Goal: Information Seeking & Learning: Learn about a topic

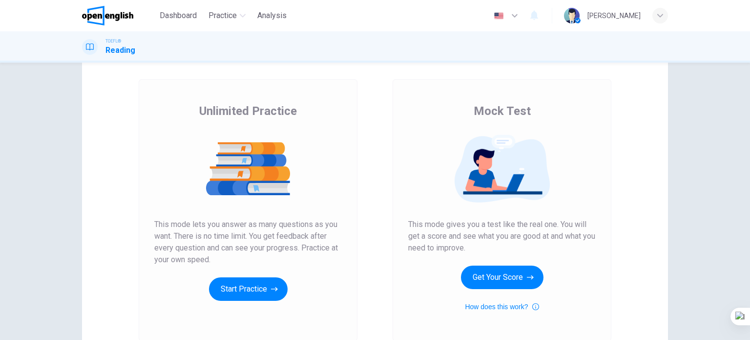
scroll to position [98, 0]
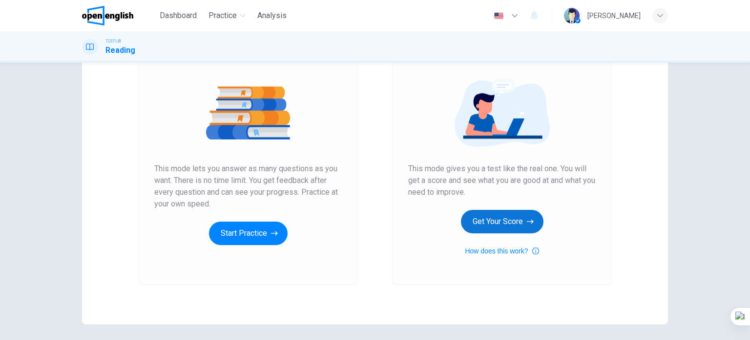
click at [514, 221] on button "Get Your Score" at bounding box center [502, 221] width 83 height 23
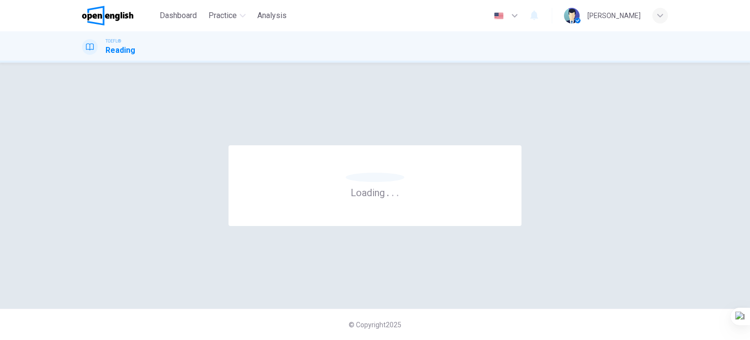
scroll to position [0, 0]
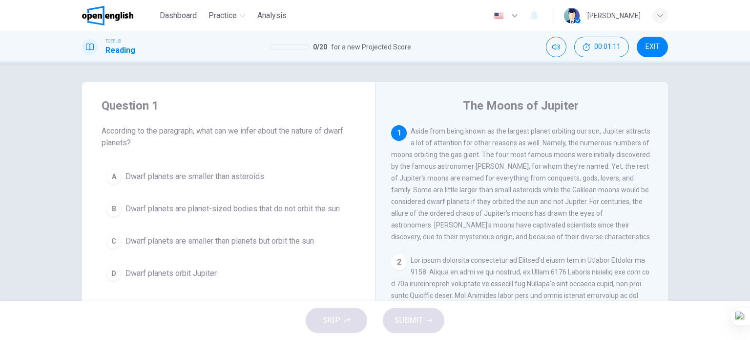
click at [259, 243] on span "Dwarf planets are smaller than planets but orbit the sun" at bounding box center [220, 241] width 189 height 12
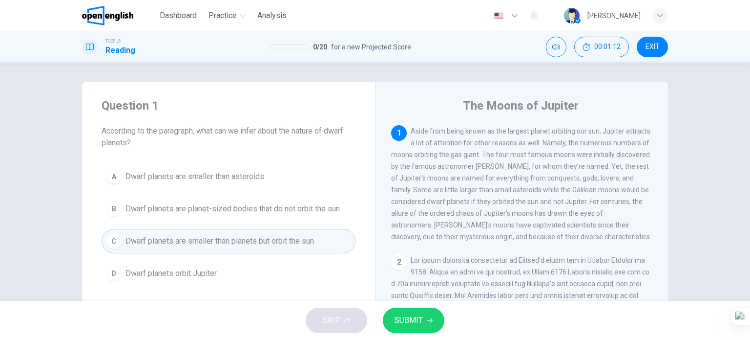
click at [399, 321] on span "SUBMIT" at bounding box center [409, 320] width 28 height 14
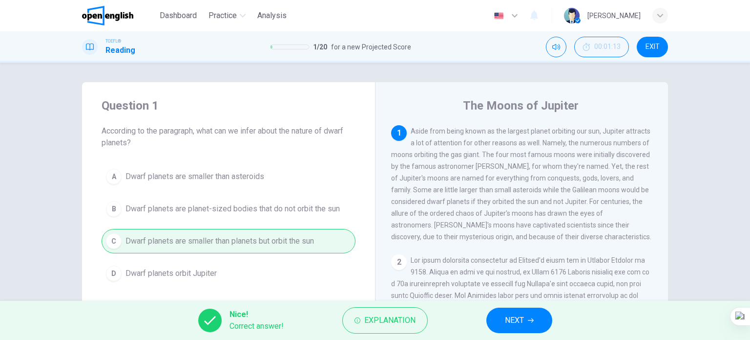
click at [502, 324] on button "NEXT" at bounding box center [520, 319] width 66 height 25
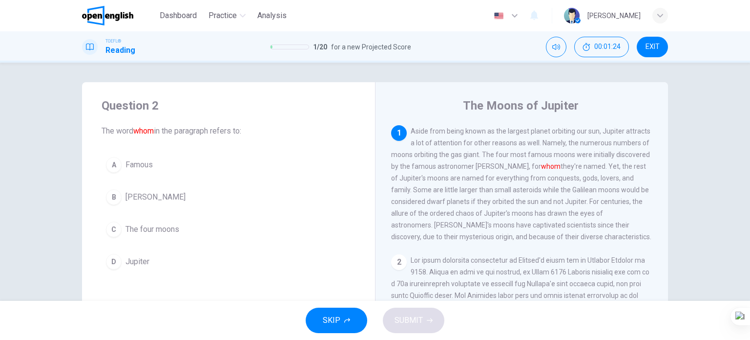
click at [143, 199] on span "[PERSON_NAME]" at bounding box center [156, 197] width 60 height 12
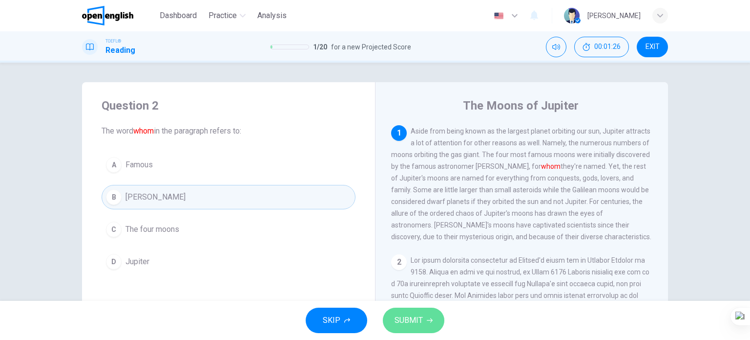
click at [408, 324] on span "SUBMIT" at bounding box center [409, 320] width 28 height 14
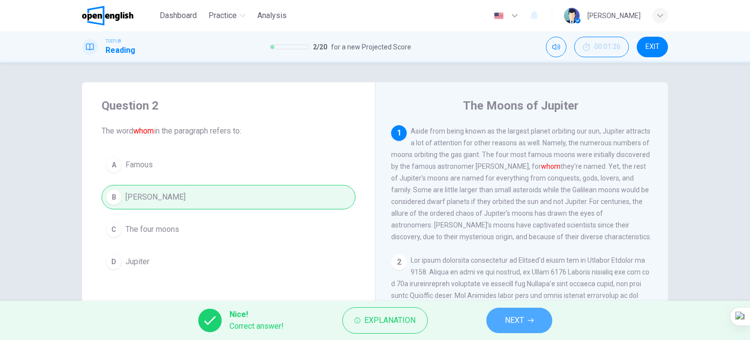
click at [489, 322] on button "NEXT" at bounding box center [520, 319] width 66 height 25
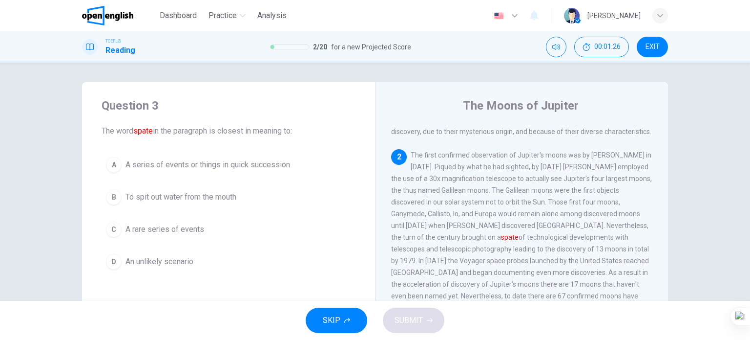
scroll to position [107, 0]
click at [264, 164] on span "A series of events or things in quick succession" at bounding box center [208, 165] width 165 height 12
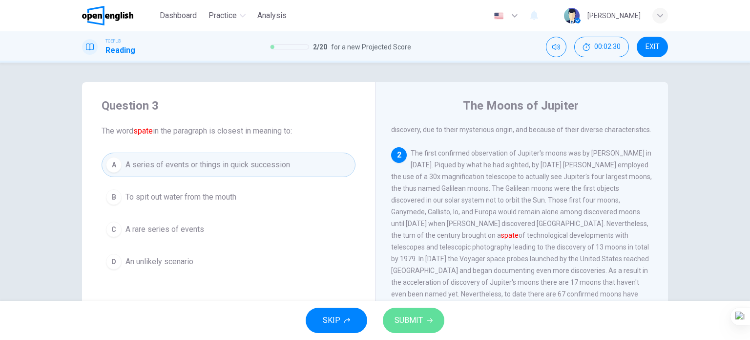
click at [399, 314] on span "SUBMIT" at bounding box center [409, 320] width 28 height 14
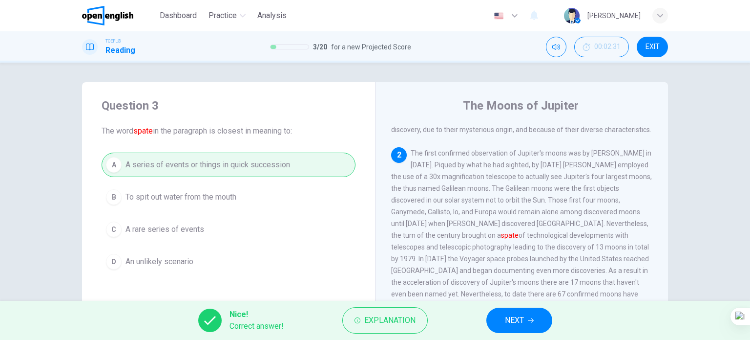
click at [504, 317] on button "NEXT" at bounding box center [520, 319] width 66 height 25
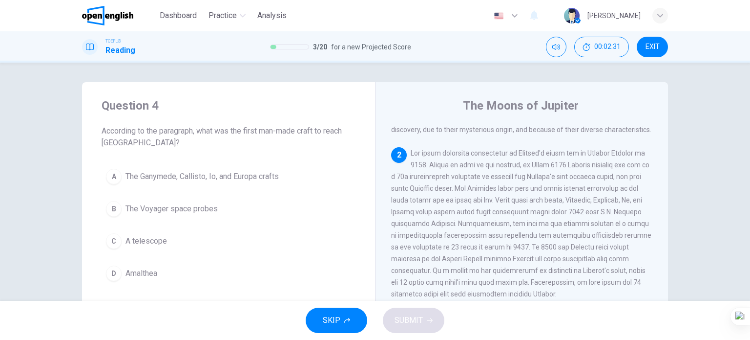
scroll to position [133, 0]
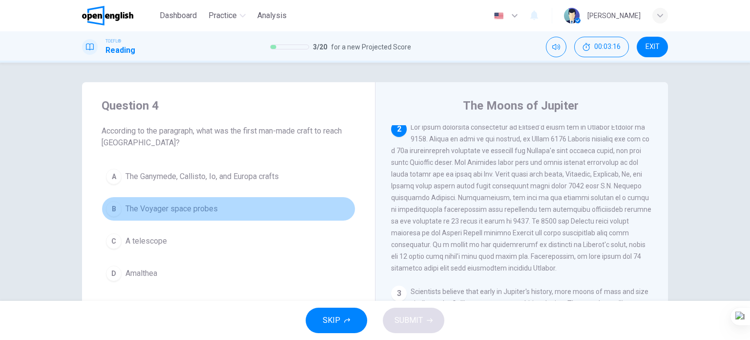
click at [170, 207] on span "The Voyager space probes" at bounding box center [172, 209] width 92 height 12
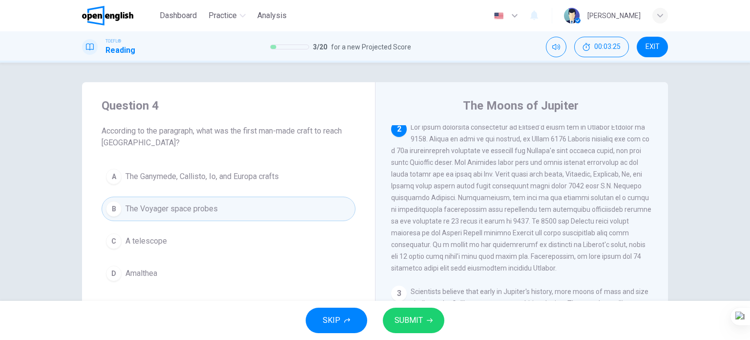
click at [393, 320] on button "SUBMIT" at bounding box center [414, 319] width 62 height 25
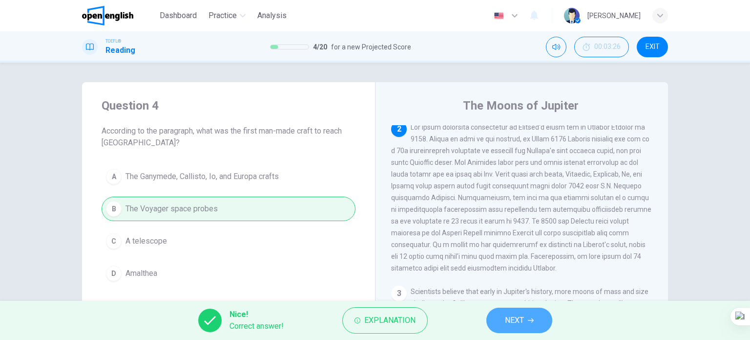
click at [520, 320] on span "NEXT" at bounding box center [514, 320] width 19 height 14
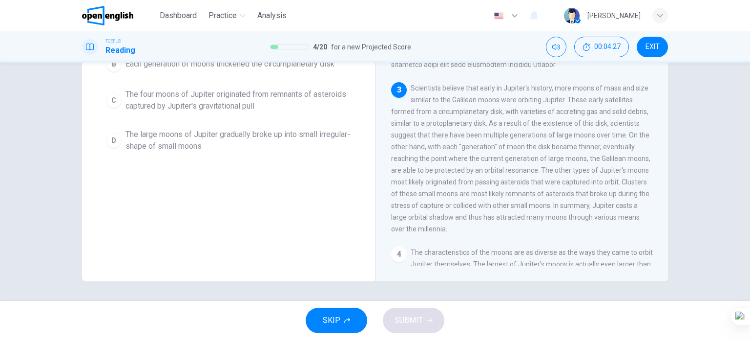
scroll to position [43, 0]
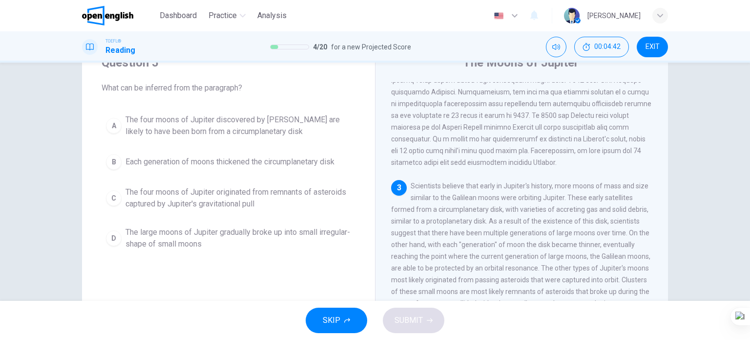
click at [216, 120] on span "The four moons of Jupiter discovered by [PERSON_NAME] are likely to have been b…" at bounding box center [239, 125] width 226 height 23
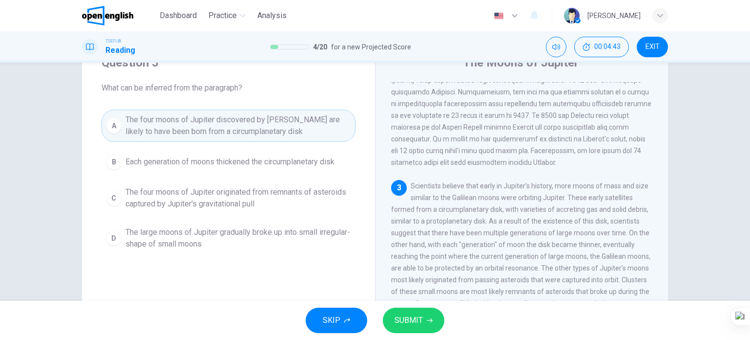
click at [390, 320] on button "SUBMIT" at bounding box center [414, 319] width 62 height 25
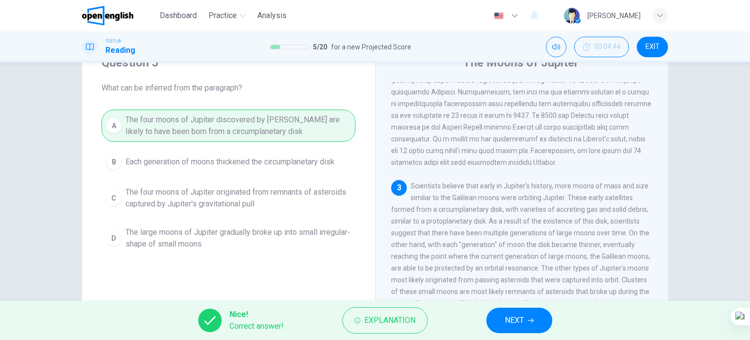
drag, startPoint x: 522, startPoint y: 321, endPoint x: 518, endPoint y: 316, distance: 6.3
click at [522, 321] on span "NEXT" at bounding box center [514, 320] width 19 height 14
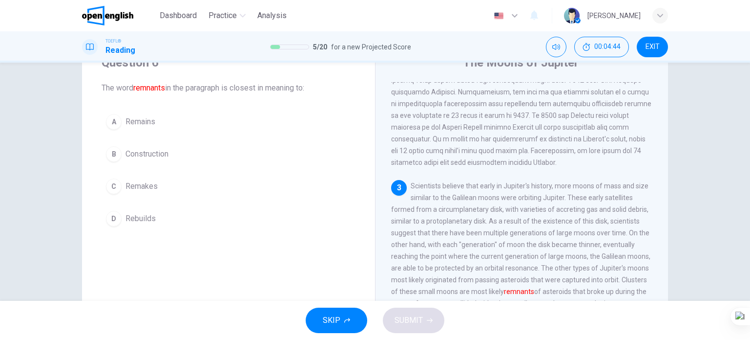
scroll to position [276, 0]
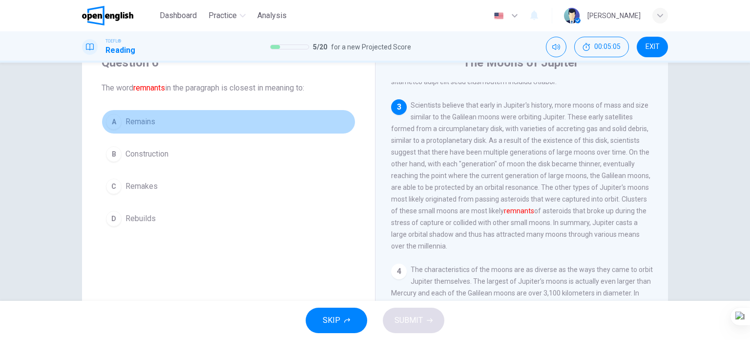
click at [162, 122] on button "A Remains" at bounding box center [229, 121] width 254 height 24
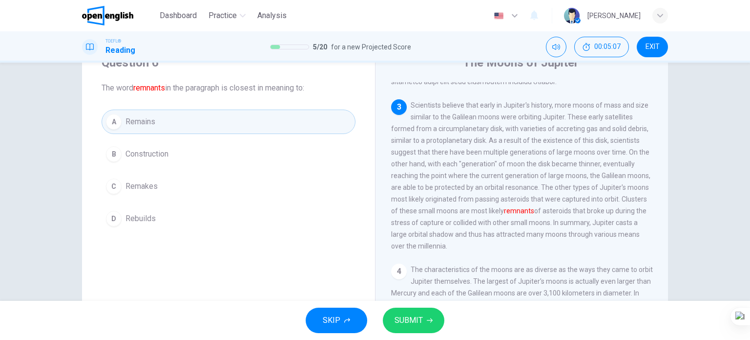
click at [398, 324] on span "SUBMIT" at bounding box center [409, 320] width 28 height 14
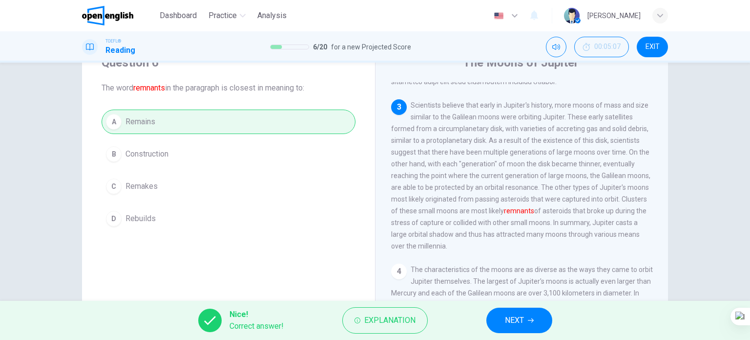
click at [492, 312] on div "Nice! Correct answer! Explanation NEXT" at bounding box center [375, 319] width 750 height 39
click at [508, 317] on span "NEXT" at bounding box center [514, 320] width 19 height 14
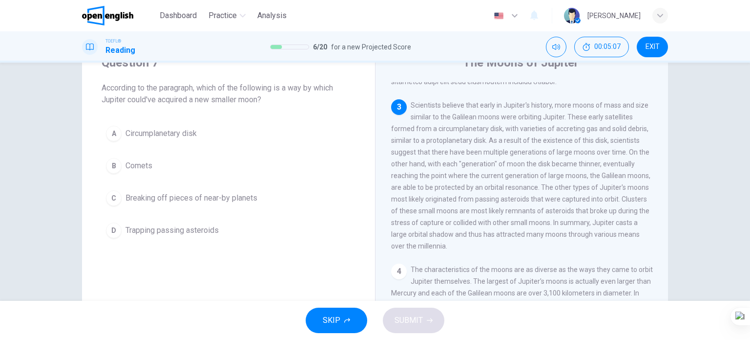
scroll to position [302, 0]
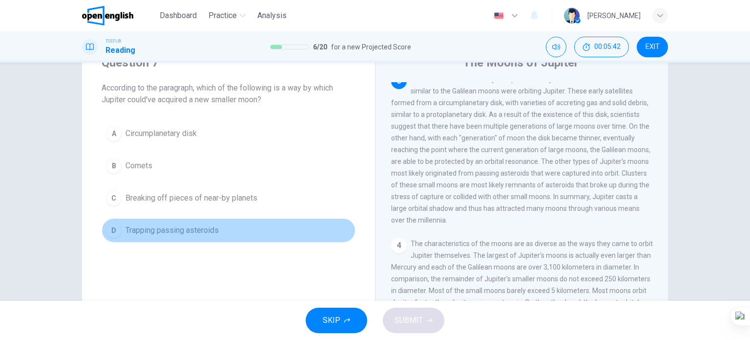
click at [165, 232] on span "Trapping passing asteroids" at bounding box center [172, 230] width 93 height 12
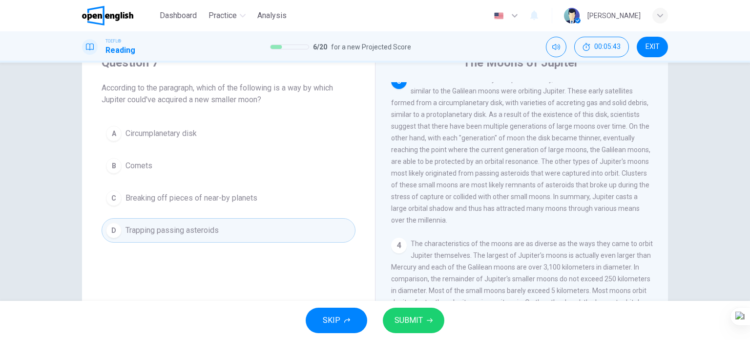
click at [390, 321] on button "SUBMIT" at bounding box center [414, 319] width 62 height 25
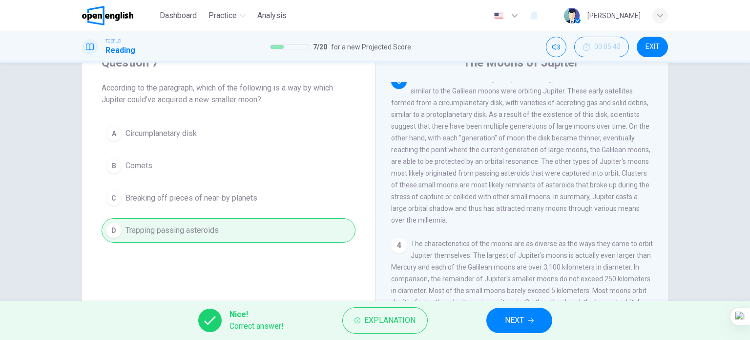
click at [510, 324] on span "NEXT" at bounding box center [514, 320] width 19 height 14
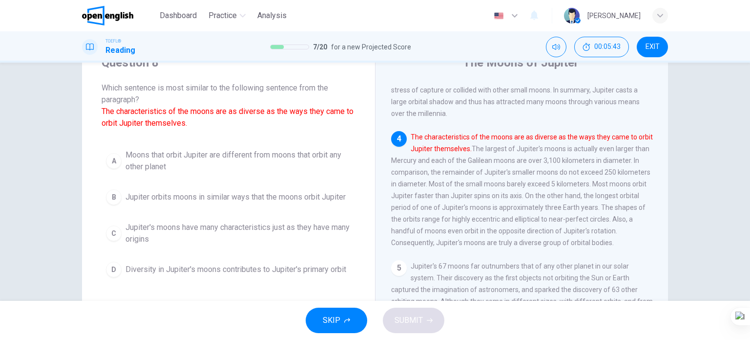
scroll to position [409, 0]
click at [228, 267] on span "Diversity in Jupiter's moons contributes to Jupiter's primary orbit" at bounding box center [236, 269] width 221 height 12
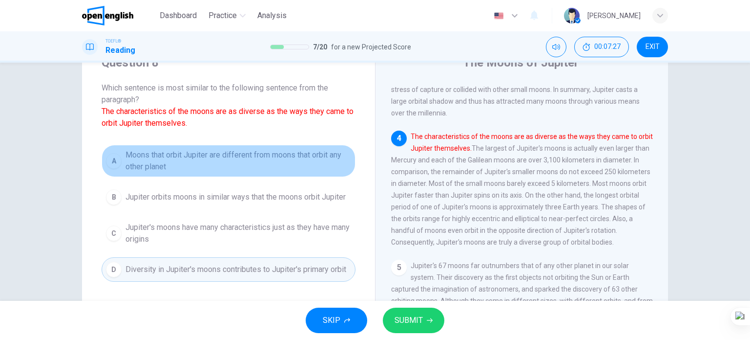
click at [215, 156] on span "Moons that orbit Jupiter are different from moons that orbit any other planet" at bounding box center [239, 160] width 226 height 23
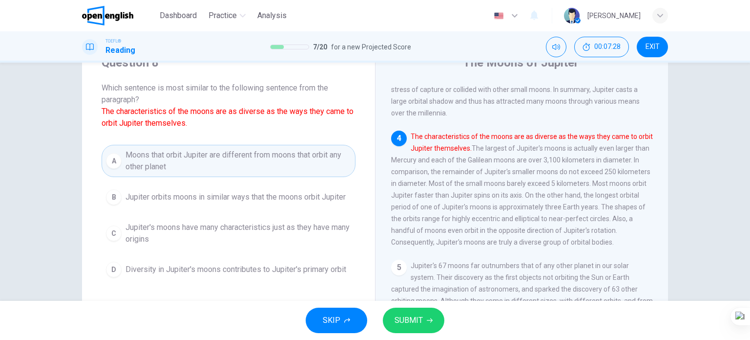
click at [400, 312] on button "SUBMIT" at bounding box center [414, 319] width 62 height 25
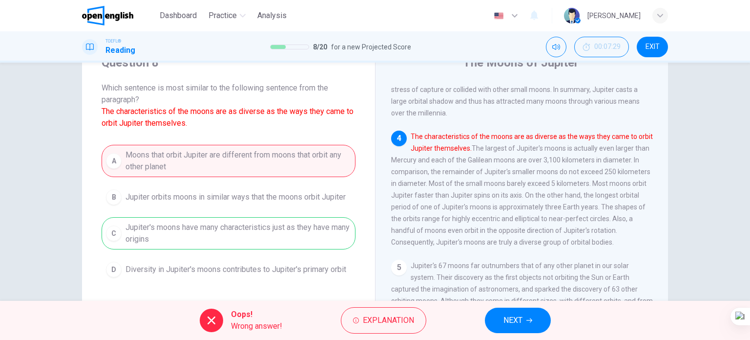
click at [504, 320] on span "NEXT" at bounding box center [513, 320] width 19 height 14
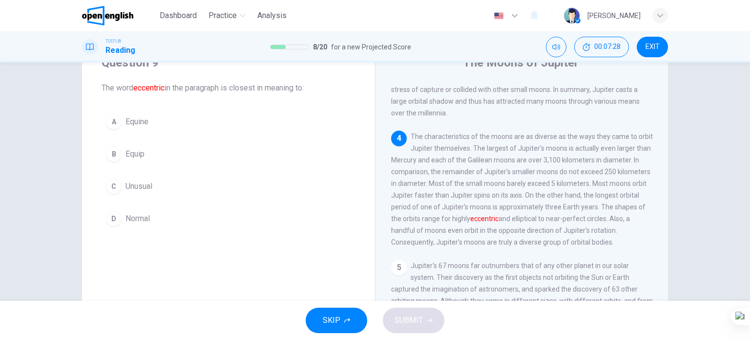
scroll to position [468, 0]
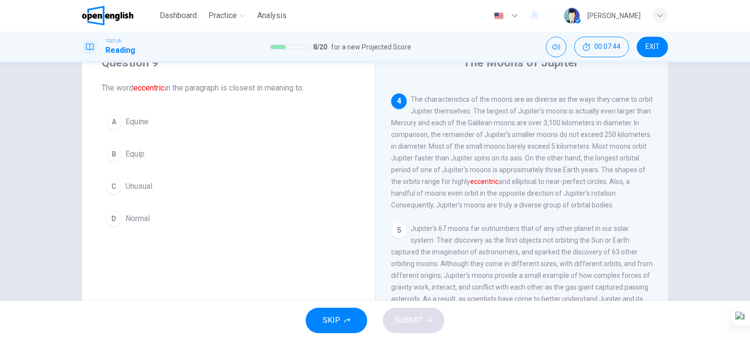
click at [153, 185] on button "C Unusual" at bounding box center [229, 186] width 254 height 24
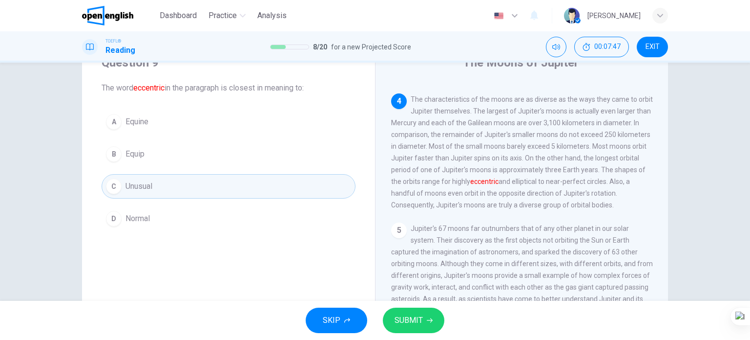
click at [412, 320] on span "SUBMIT" at bounding box center [409, 320] width 28 height 14
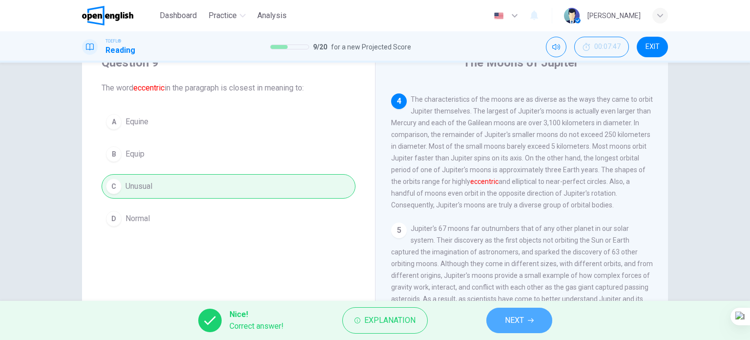
click at [535, 322] on button "NEXT" at bounding box center [520, 319] width 66 height 25
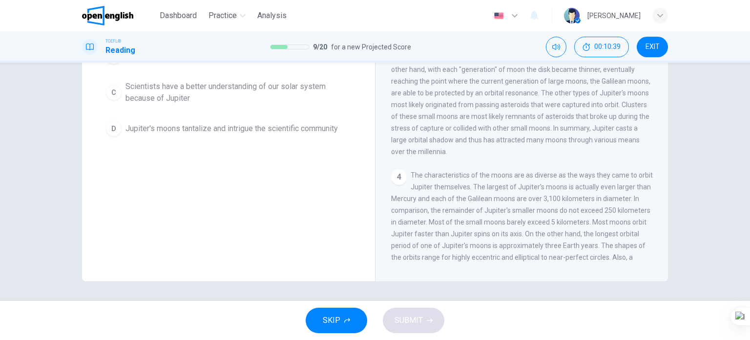
scroll to position [0, 0]
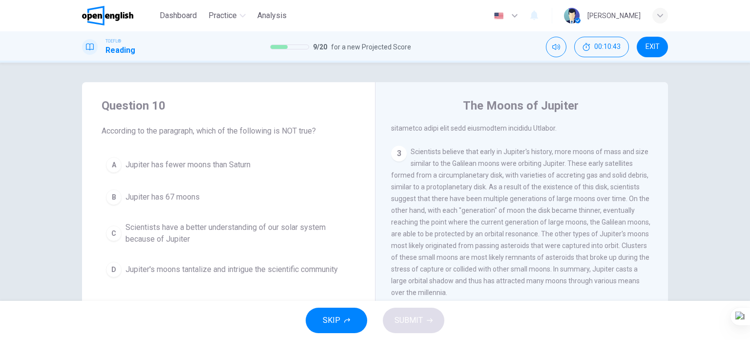
click at [225, 166] on span "Jupiter has fewer moons than Saturn" at bounding box center [188, 165] width 125 height 12
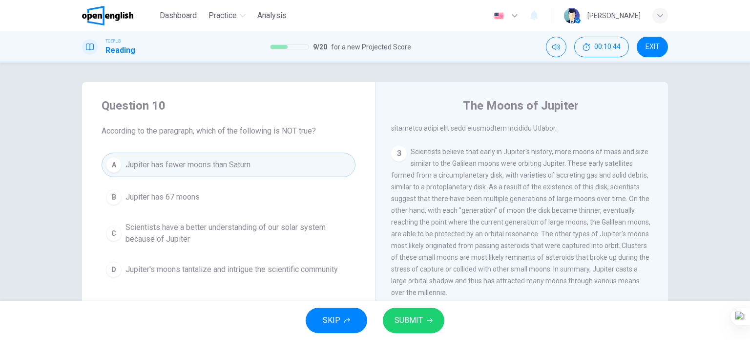
click at [415, 324] on span "SUBMIT" at bounding box center [409, 320] width 28 height 14
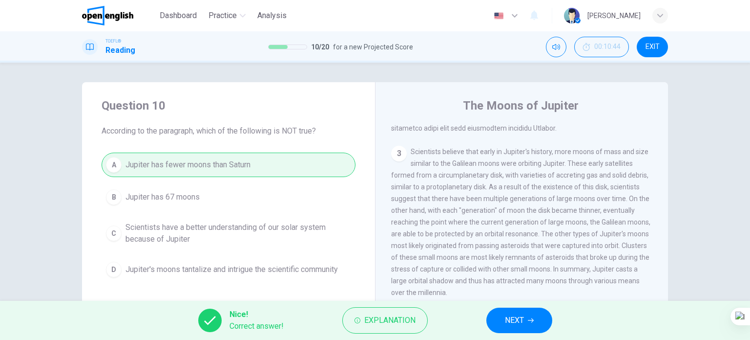
click at [515, 324] on span "NEXT" at bounding box center [514, 320] width 19 height 14
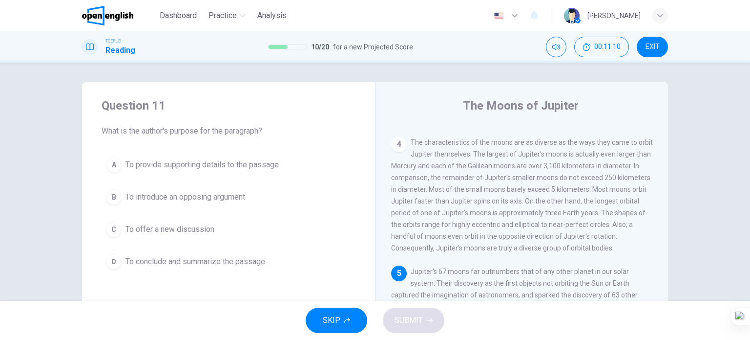
click at [246, 257] on span "To conclude and summarize the passage" at bounding box center [196, 261] width 140 height 12
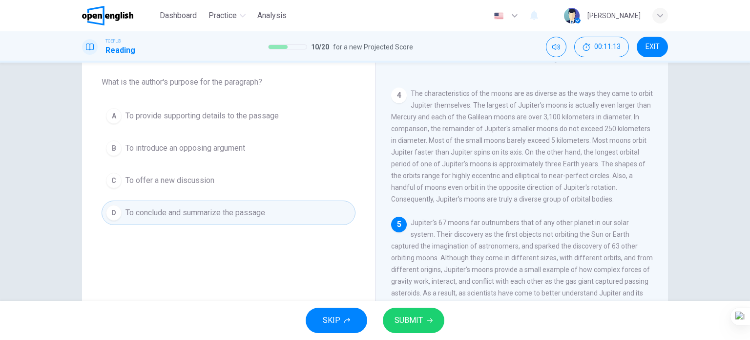
scroll to position [419, 0]
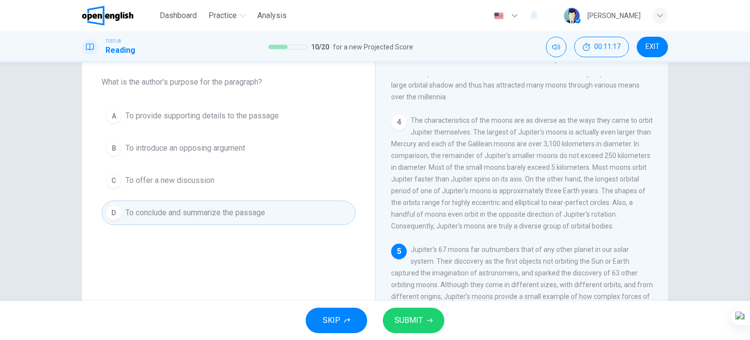
click at [412, 319] on span "SUBMIT" at bounding box center [409, 320] width 28 height 14
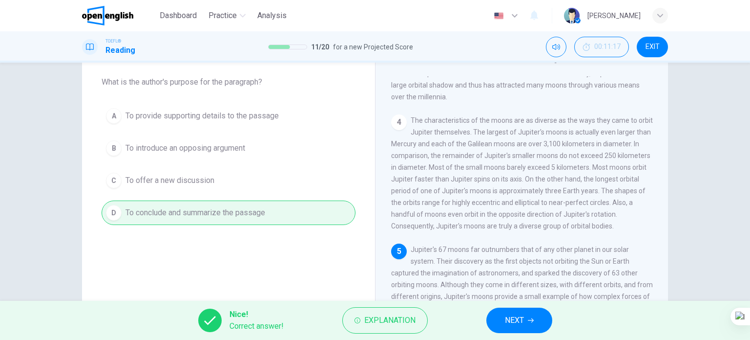
click at [511, 322] on span "NEXT" at bounding box center [514, 320] width 19 height 14
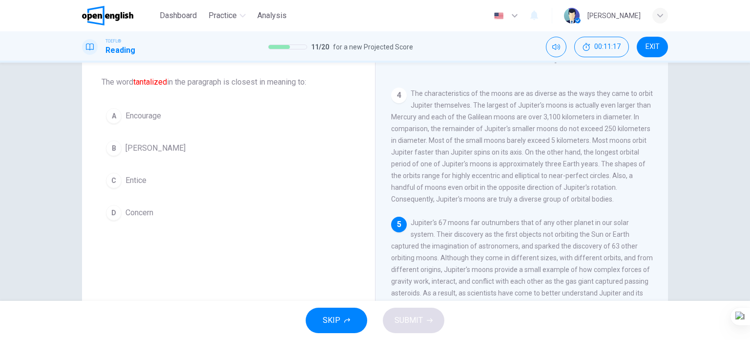
scroll to position [468, 0]
click at [145, 211] on span "Concern" at bounding box center [140, 213] width 28 height 12
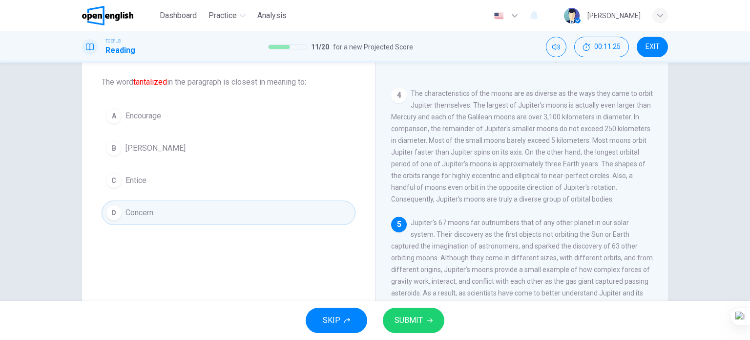
click at [421, 328] on button "SUBMIT" at bounding box center [414, 319] width 62 height 25
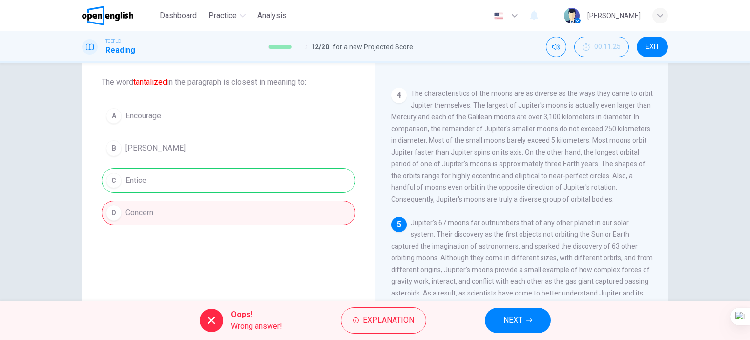
click at [502, 314] on button "NEXT" at bounding box center [518, 319] width 66 height 25
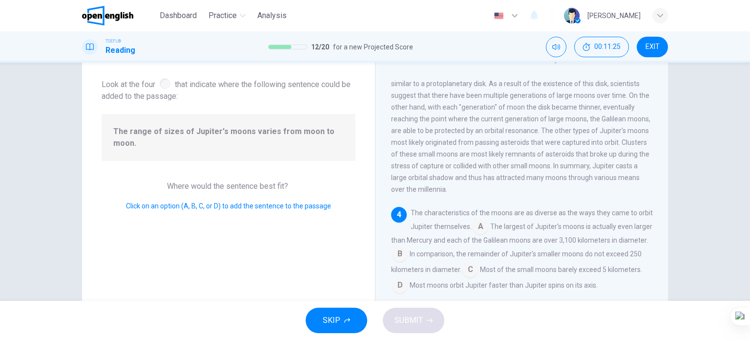
scroll to position [374, 0]
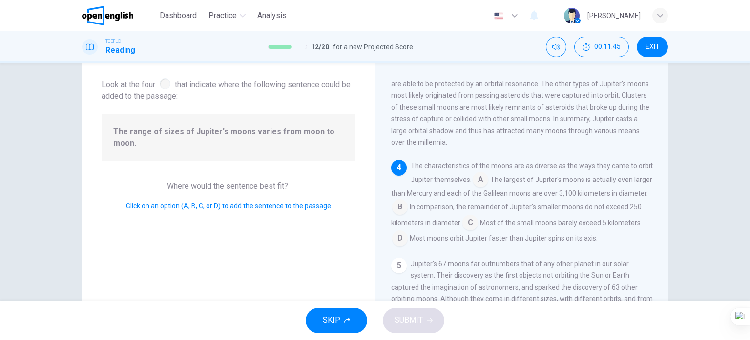
click at [408, 215] on input at bounding box center [400, 208] width 16 height 16
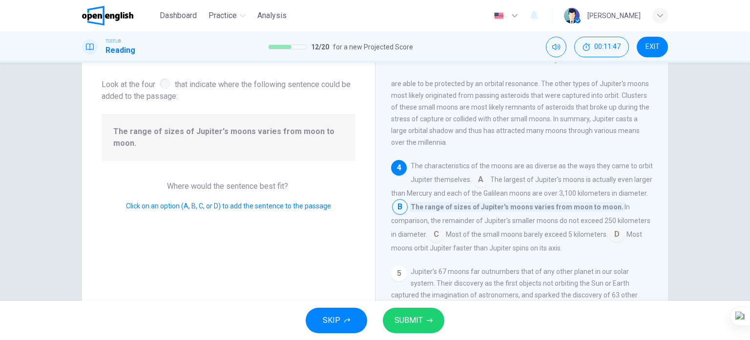
click at [423, 327] on button "SUBMIT" at bounding box center [414, 319] width 62 height 25
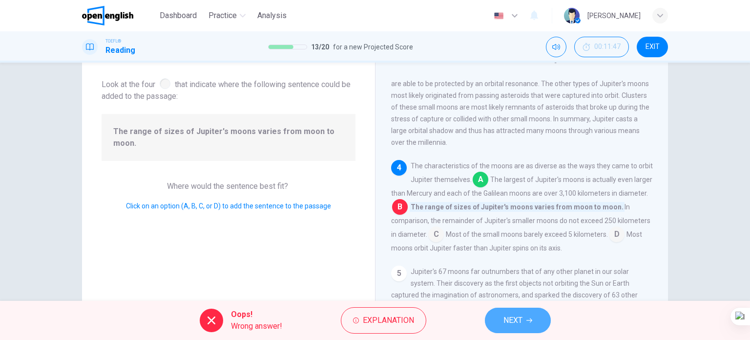
click at [520, 319] on span "NEXT" at bounding box center [513, 320] width 19 height 14
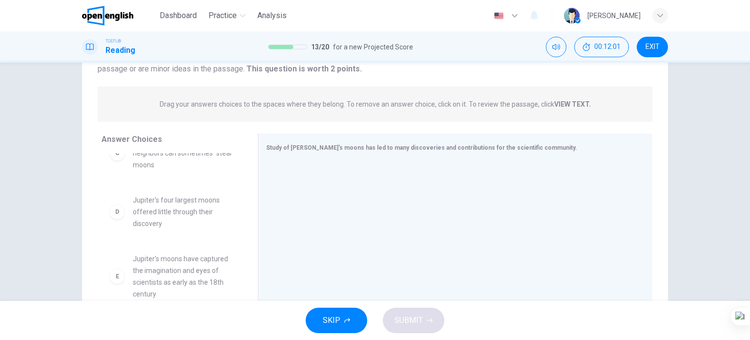
scroll to position [195, 0]
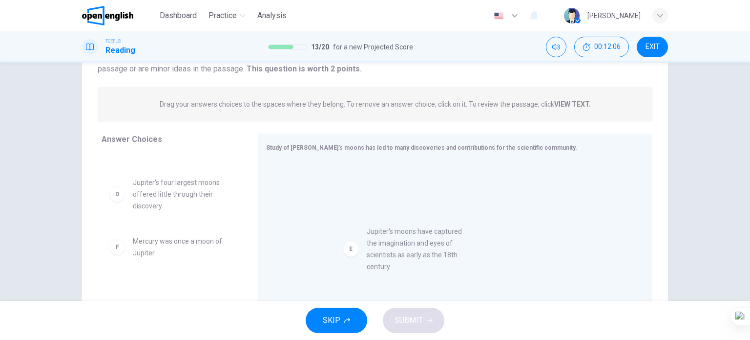
drag, startPoint x: 162, startPoint y: 258, endPoint x: 220, endPoint y: 251, distance: 58.0
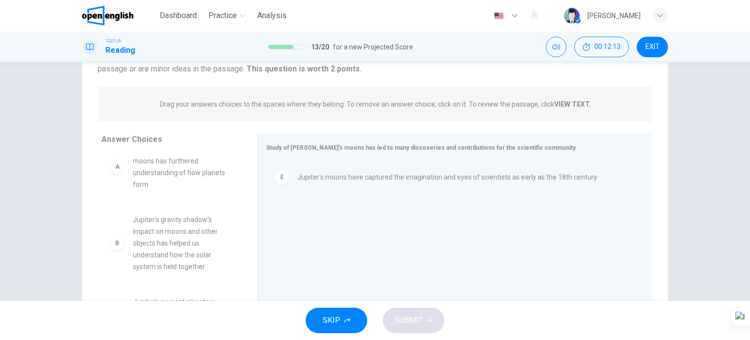
scroll to position [49, 0]
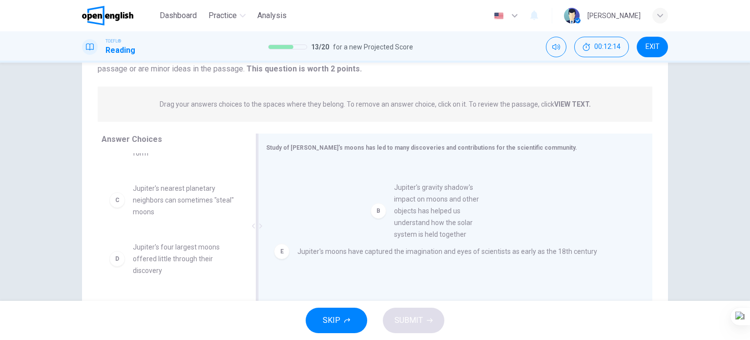
drag, startPoint x: 151, startPoint y: 232, endPoint x: 412, endPoint y: 231, distance: 261.4
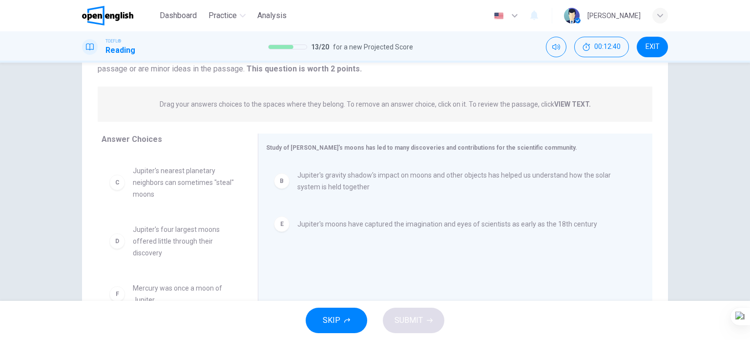
scroll to position [76, 0]
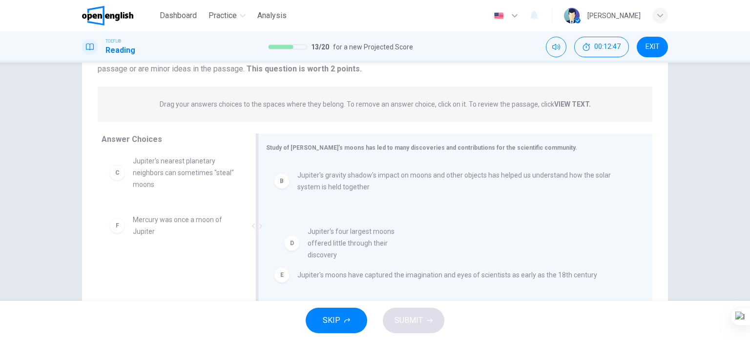
drag, startPoint x: 198, startPoint y: 236, endPoint x: 387, endPoint y: 248, distance: 188.9
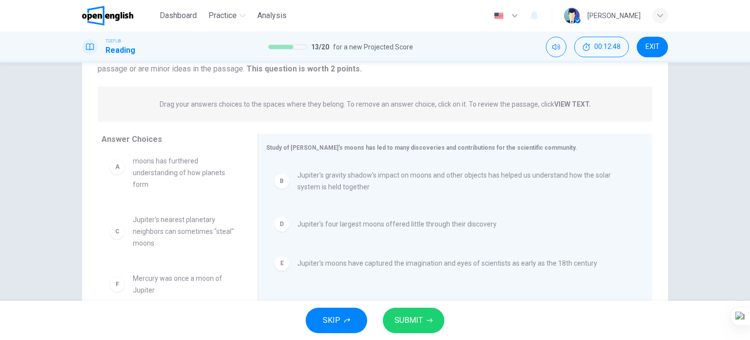
scroll to position [18, 0]
click at [422, 326] on button "SUBMIT" at bounding box center [414, 319] width 62 height 25
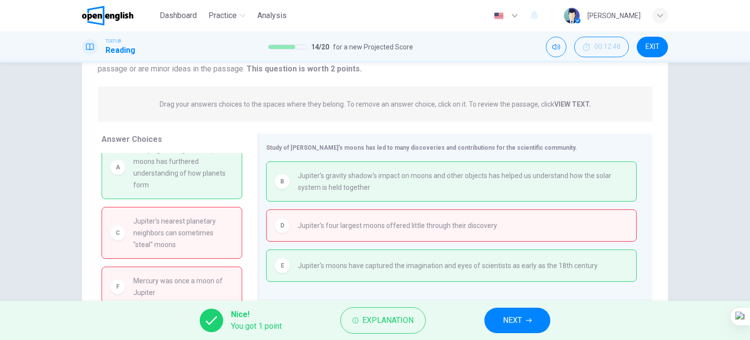
scroll to position [0, 0]
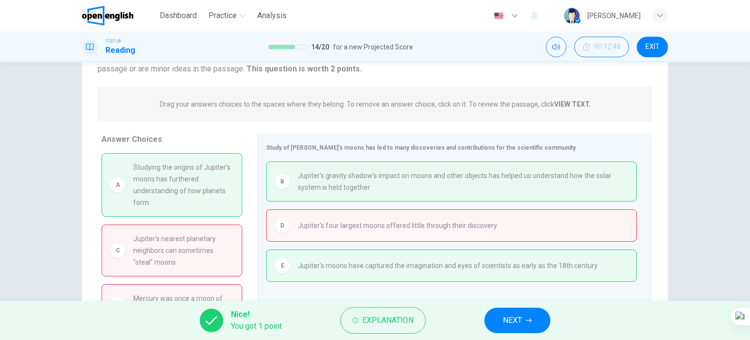
click at [513, 321] on span "NEXT" at bounding box center [512, 320] width 19 height 14
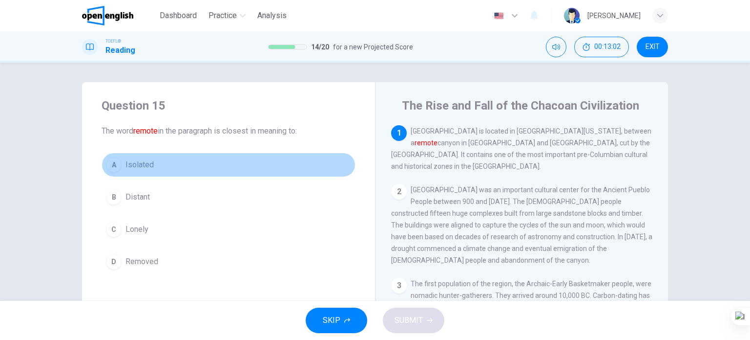
click at [144, 164] on span "Isolated" at bounding box center [140, 165] width 28 height 12
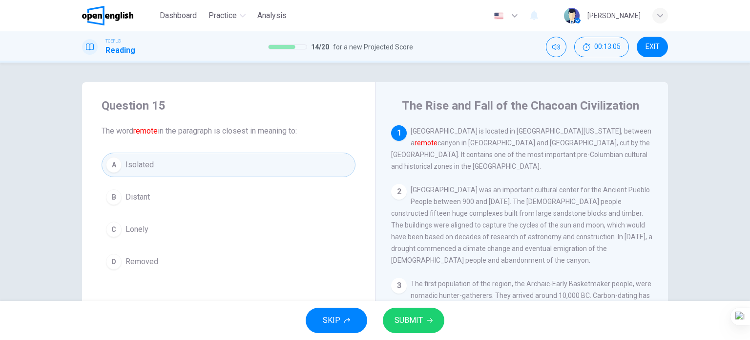
click at [126, 194] on span "Distant" at bounding box center [138, 197] width 24 height 12
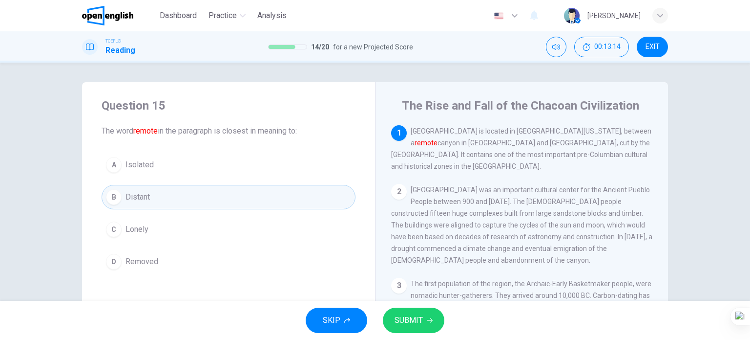
click at [200, 161] on button "A Isolated" at bounding box center [229, 164] width 254 height 24
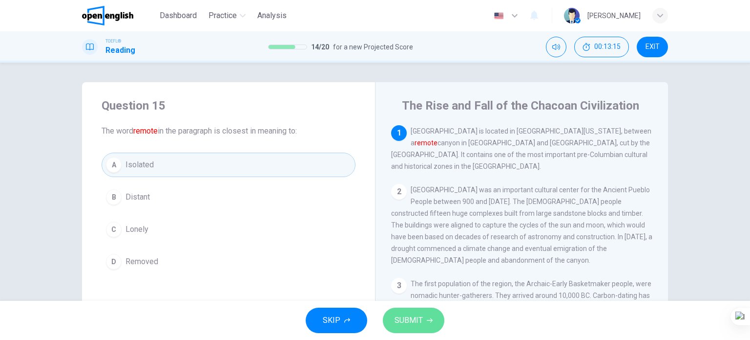
click at [397, 310] on button "SUBMIT" at bounding box center [414, 319] width 62 height 25
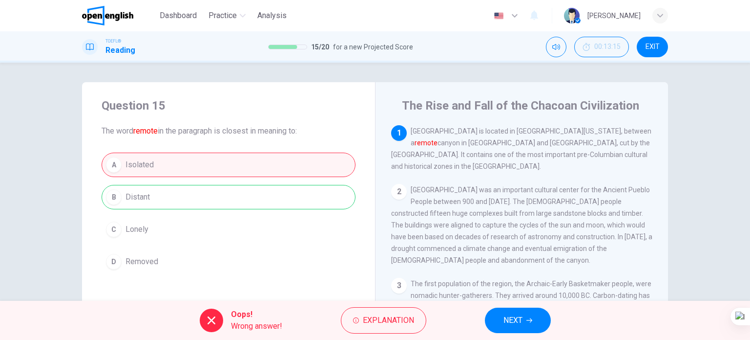
click at [531, 327] on button "NEXT" at bounding box center [518, 319] width 66 height 25
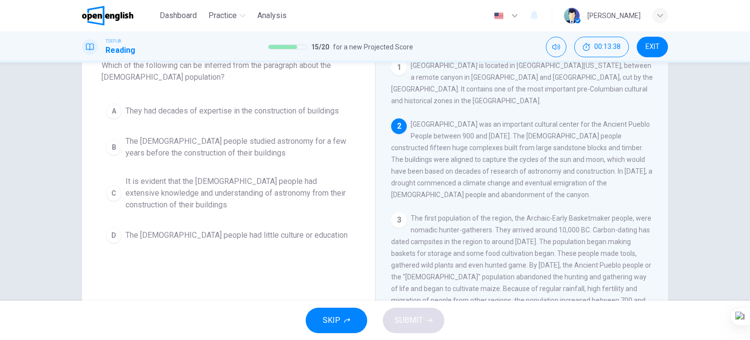
scroll to position [49, 0]
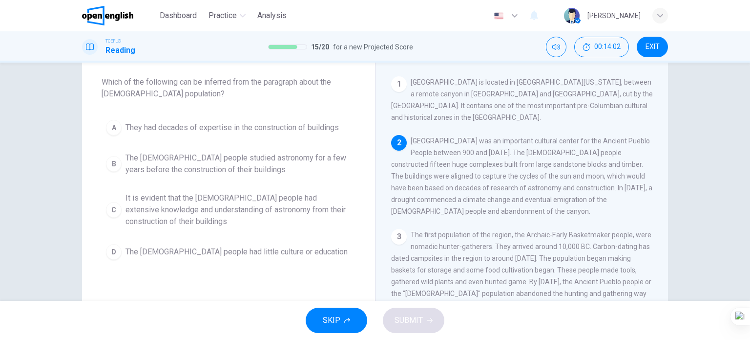
click at [205, 206] on span "It is evident that the [DEMOGRAPHIC_DATA] people had extensive knowledge and un…" at bounding box center [239, 209] width 226 height 35
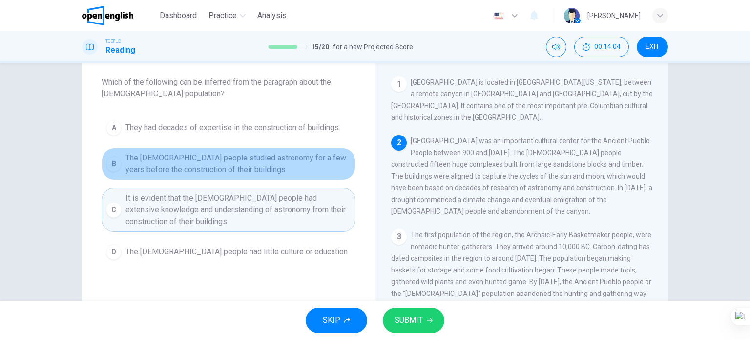
click at [193, 169] on span "The [DEMOGRAPHIC_DATA] people studied astronomy for a few years before the cons…" at bounding box center [239, 163] width 226 height 23
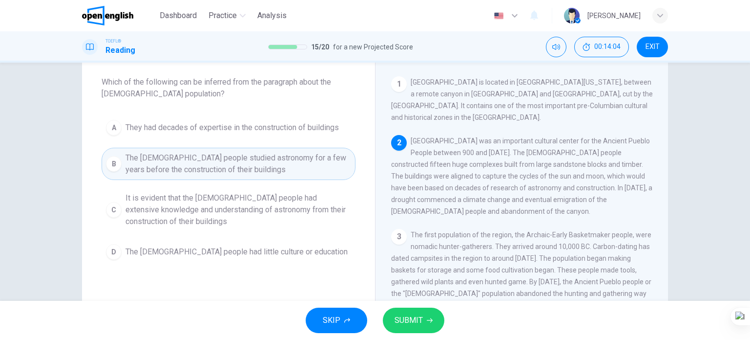
click at [418, 326] on span "SUBMIT" at bounding box center [409, 320] width 28 height 14
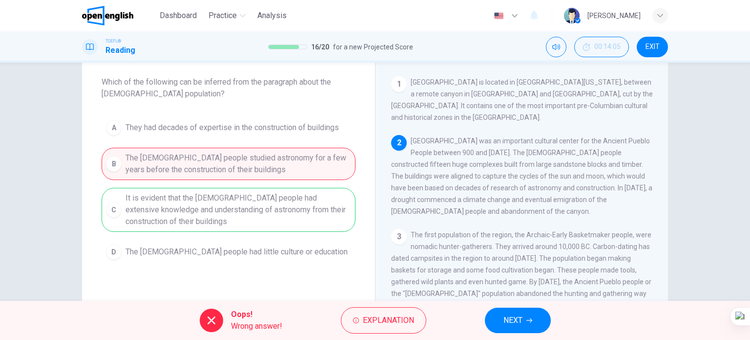
click at [489, 325] on button "NEXT" at bounding box center [518, 319] width 66 height 25
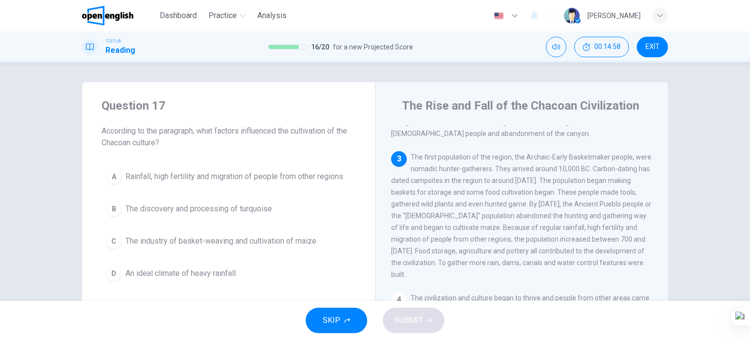
scroll to position [143, 0]
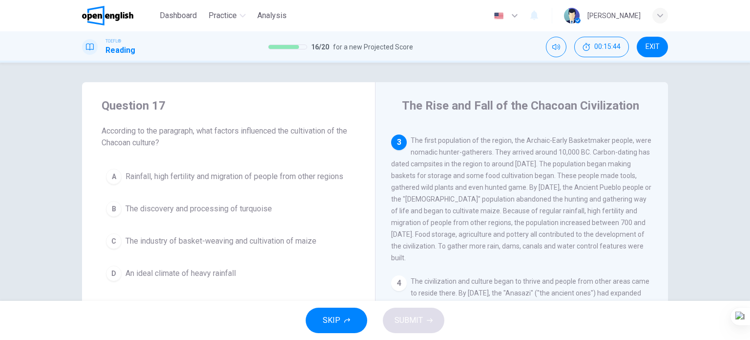
click at [250, 244] on span "The industry of basket-weaving and cultivation of maize" at bounding box center [221, 241] width 191 height 12
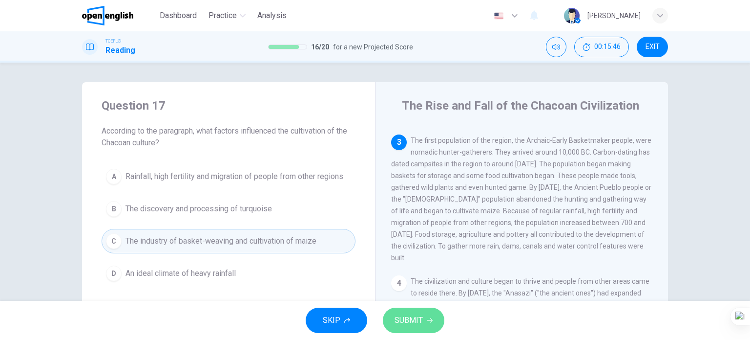
click at [420, 318] on span "SUBMIT" at bounding box center [409, 320] width 28 height 14
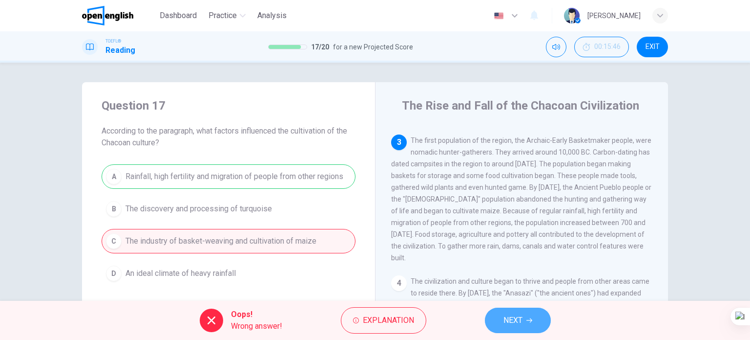
click at [493, 319] on button "NEXT" at bounding box center [518, 319] width 66 height 25
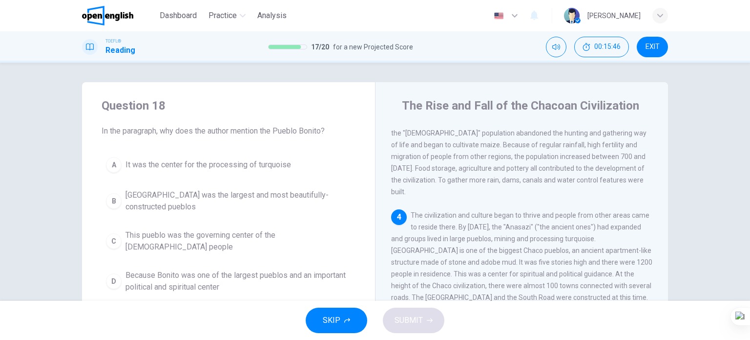
scroll to position [215, 0]
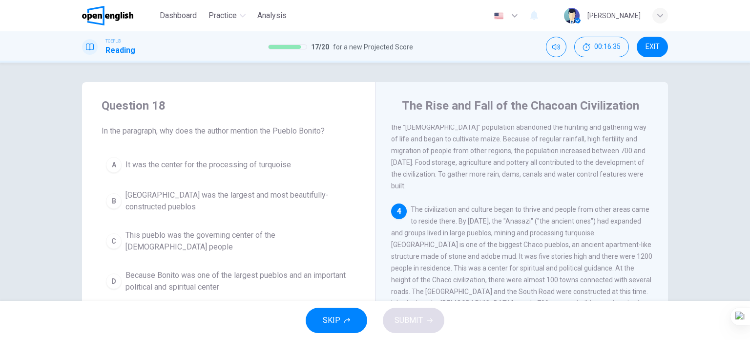
click at [192, 237] on span "This pueblo was the governing center of the [DEMOGRAPHIC_DATA] people" at bounding box center [239, 240] width 226 height 23
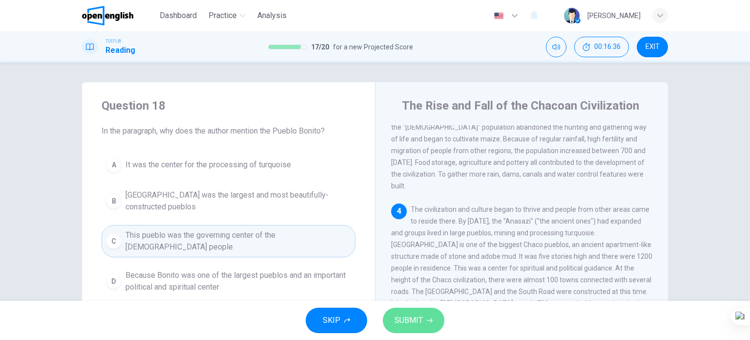
click at [405, 316] on span "SUBMIT" at bounding box center [409, 320] width 28 height 14
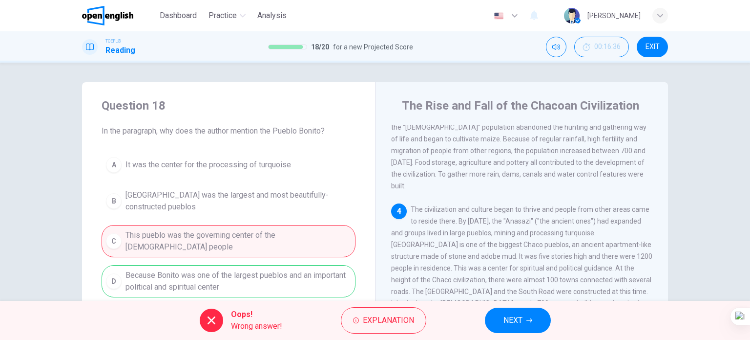
click at [497, 320] on button "NEXT" at bounding box center [518, 319] width 66 height 25
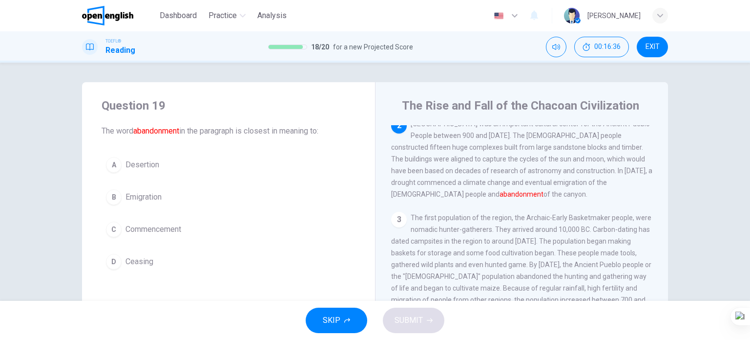
scroll to position [60, 0]
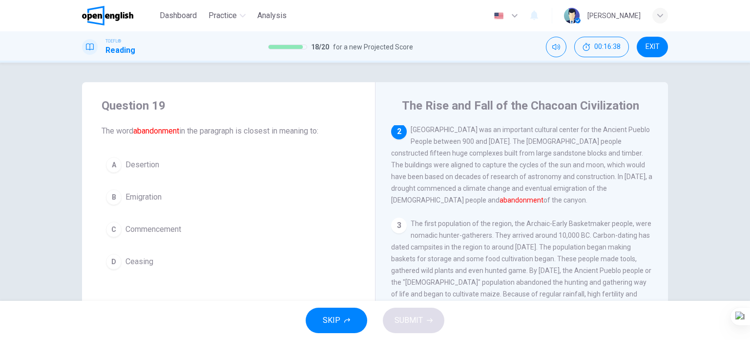
click at [148, 193] on span "Emigration" at bounding box center [144, 197] width 36 height 12
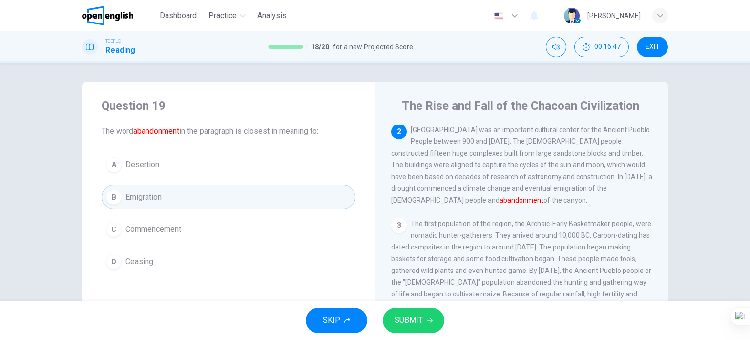
click at [404, 321] on span "SUBMIT" at bounding box center [409, 320] width 28 height 14
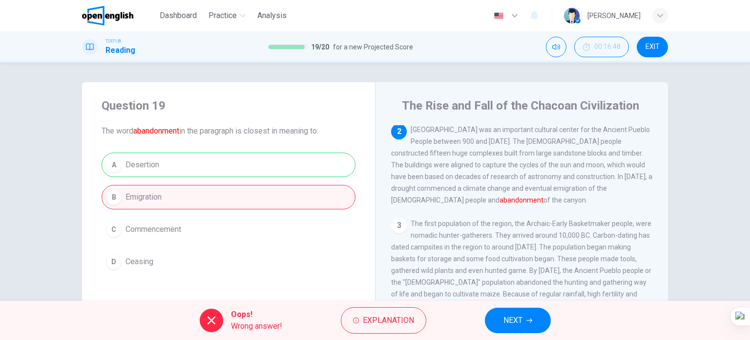
click at [520, 319] on span "NEXT" at bounding box center [513, 320] width 19 height 14
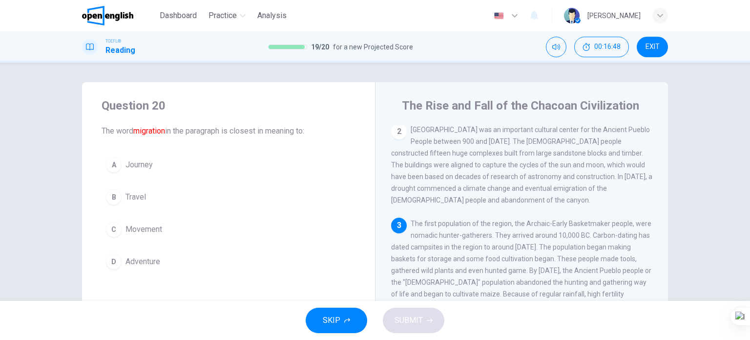
scroll to position [94, 0]
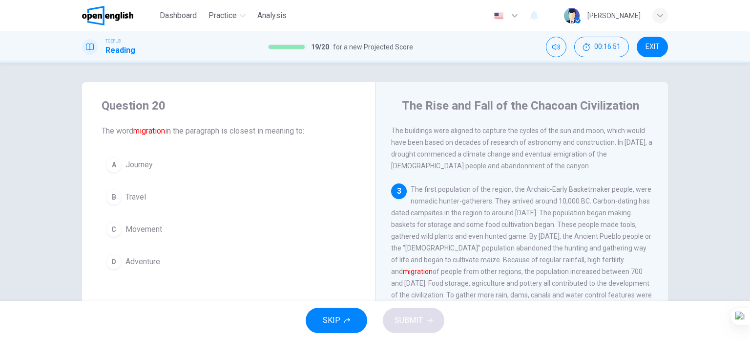
click at [143, 230] on span "Movement" at bounding box center [144, 229] width 37 height 12
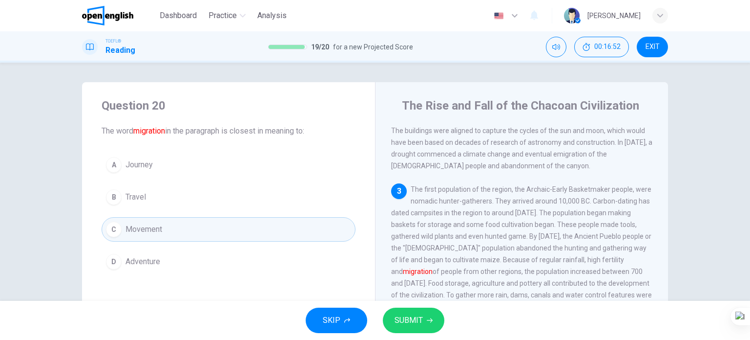
click at [422, 313] on span "SUBMIT" at bounding box center [409, 320] width 28 height 14
